Goal: Browse casually

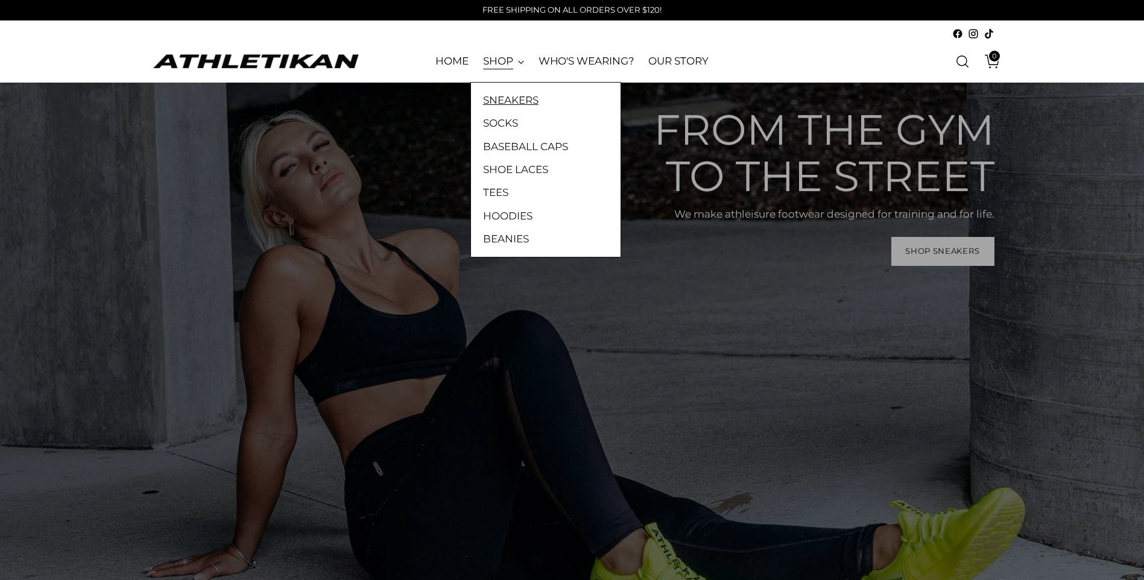
click at [499, 101] on link "SNEAKERS" at bounding box center [545, 100] width 125 height 16
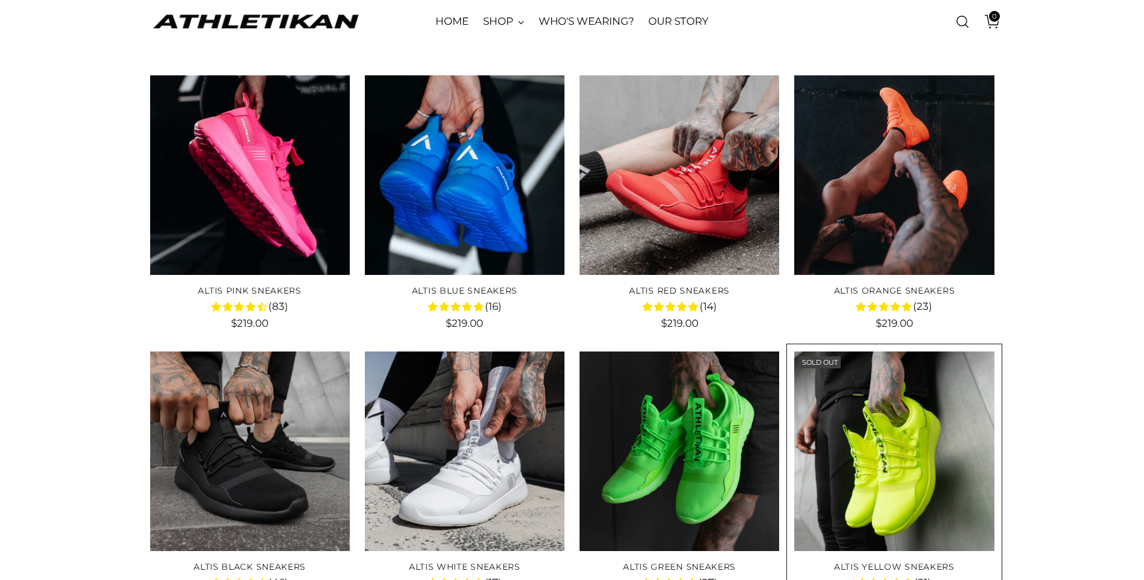
scroll to position [241, 0]
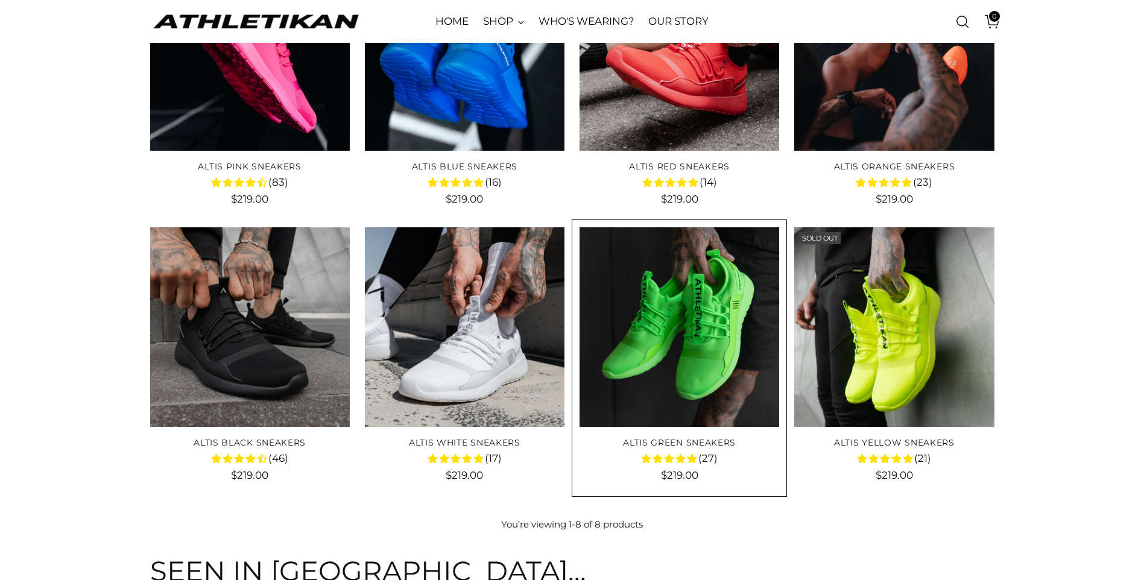
click at [0, 0] on img "ALTIS Green Sneakers" at bounding box center [0, 0] width 0 height 0
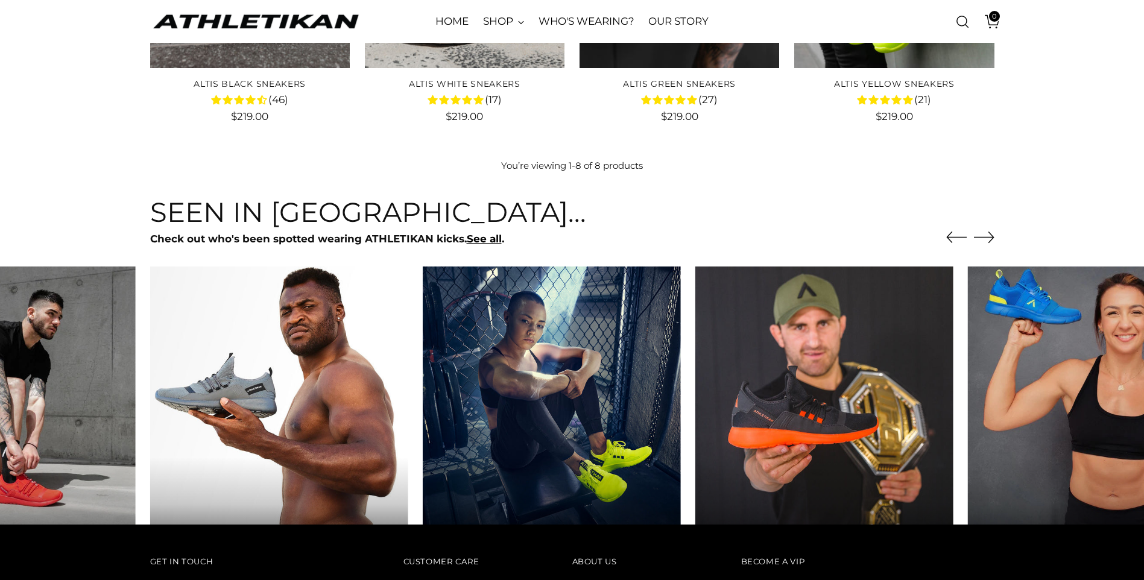
scroll to position [784, 0]
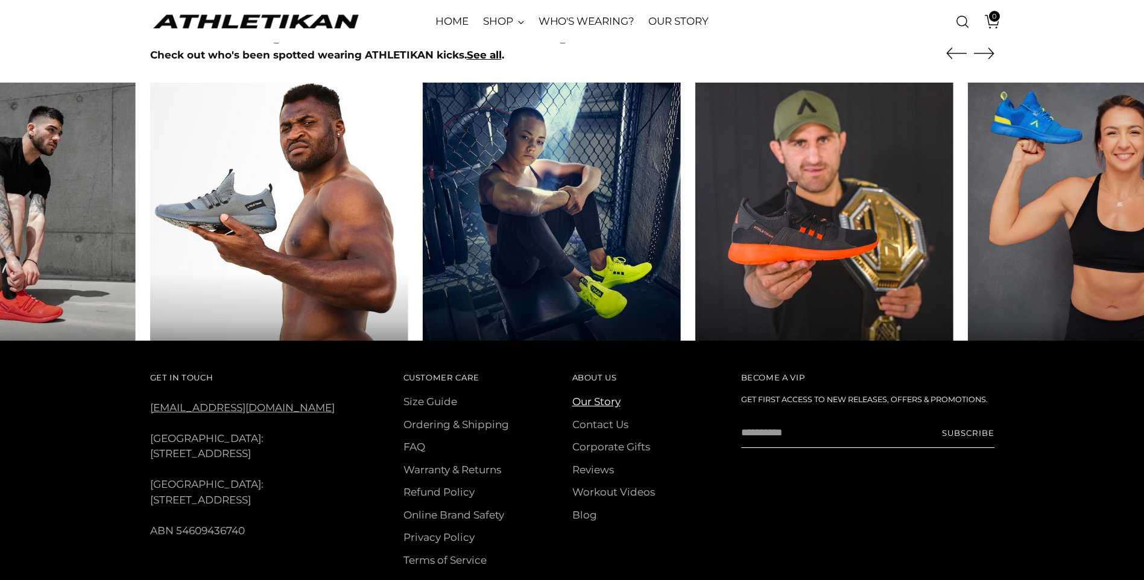
click at [610, 401] on link "Our Story" at bounding box center [596, 402] width 48 height 12
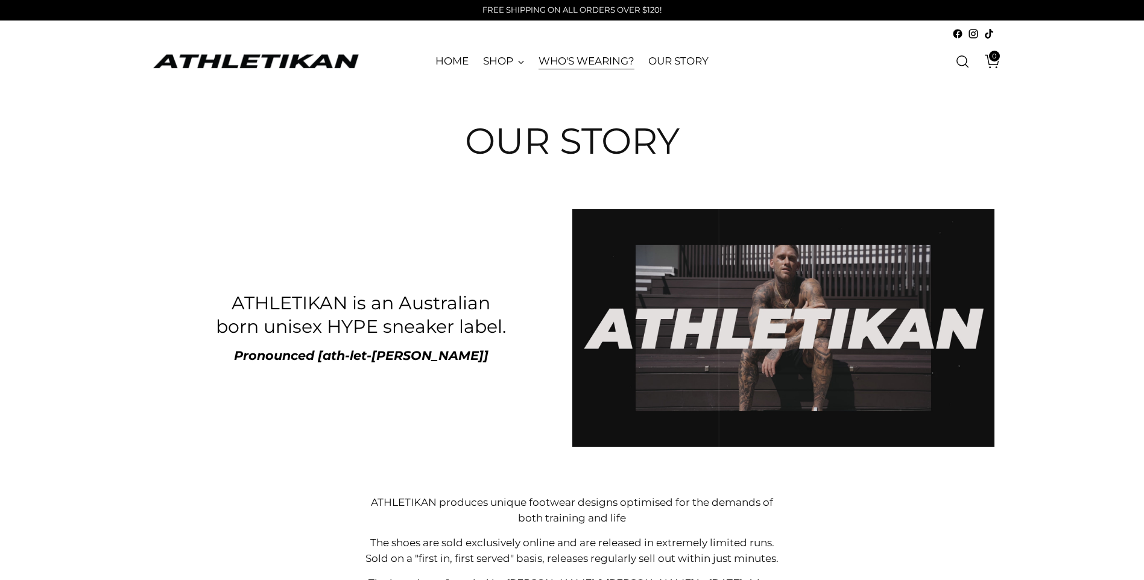
click at [591, 56] on link "WHO'S WEARING?" at bounding box center [587, 61] width 96 height 27
